Goal: Find specific page/section: Find specific page/section

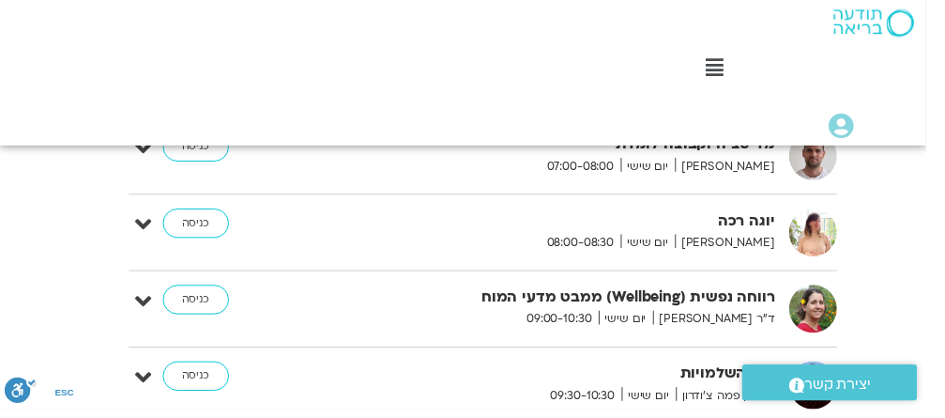
scroll to position [398, -19]
click at [198, 308] on link "כניסה" at bounding box center [200, 305] width 68 height 30
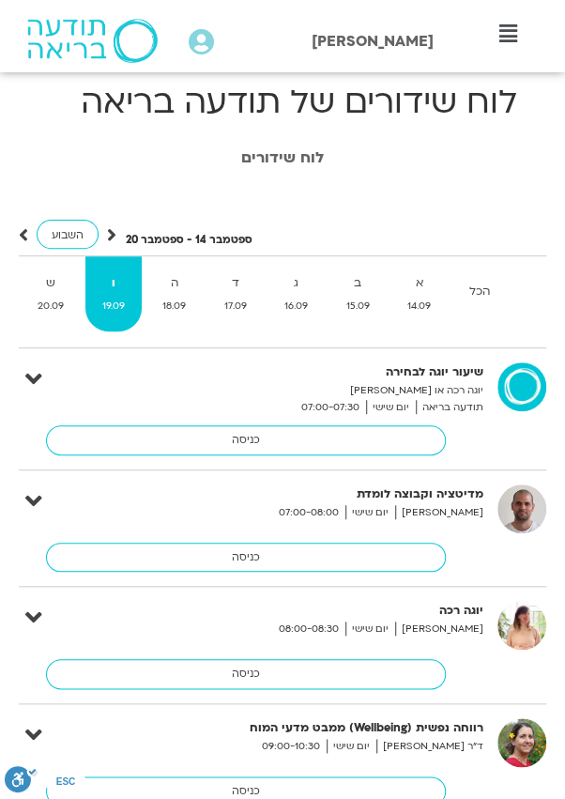
click at [256, 674] on link "כניסה" at bounding box center [246, 674] width 400 height 30
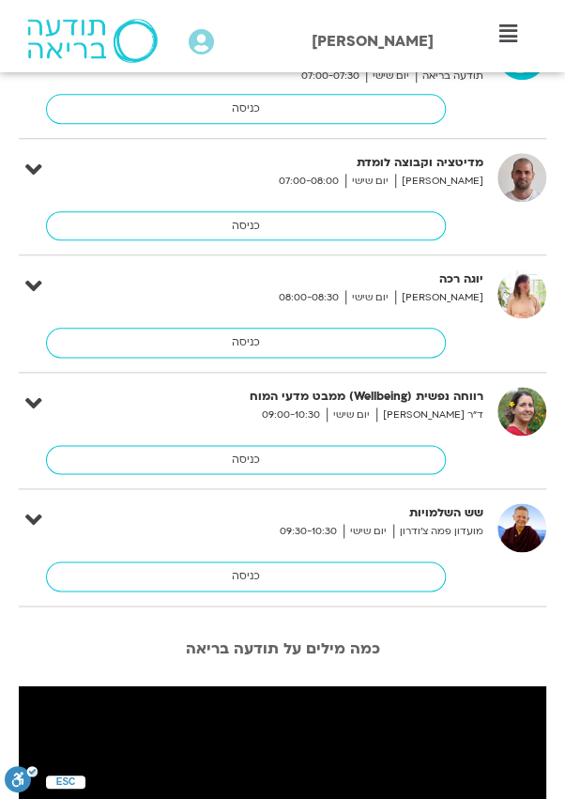
scroll to position [331, 0]
click at [552, 419] on div "[DATE] - [DATE] השבוע להציג אירועים שפתוחים עבורי הכל א 14.09 ב 15.09 ג 16.09 ד…" at bounding box center [282, 255] width 546 height 729
click at [273, 450] on link "כניסה" at bounding box center [246, 460] width 400 height 30
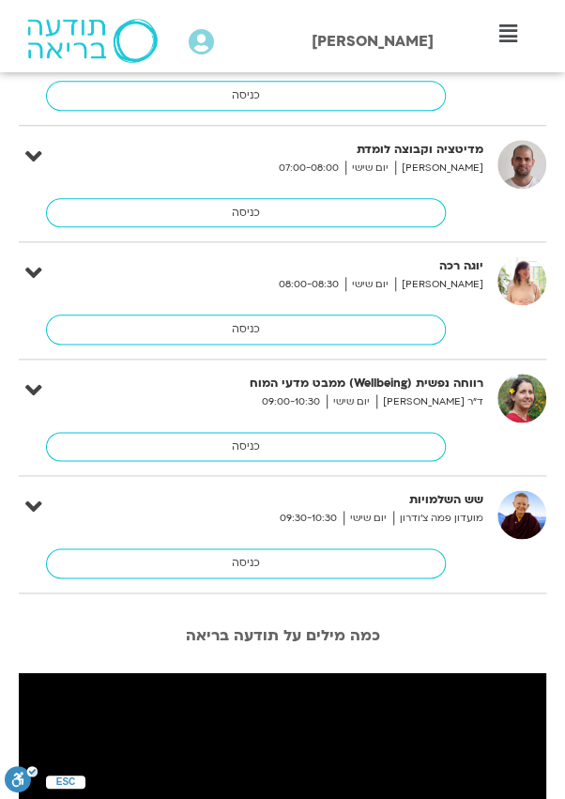
scroll to position [410, 0]
